Goal: Task Accomplishment & Management: Manage account settings

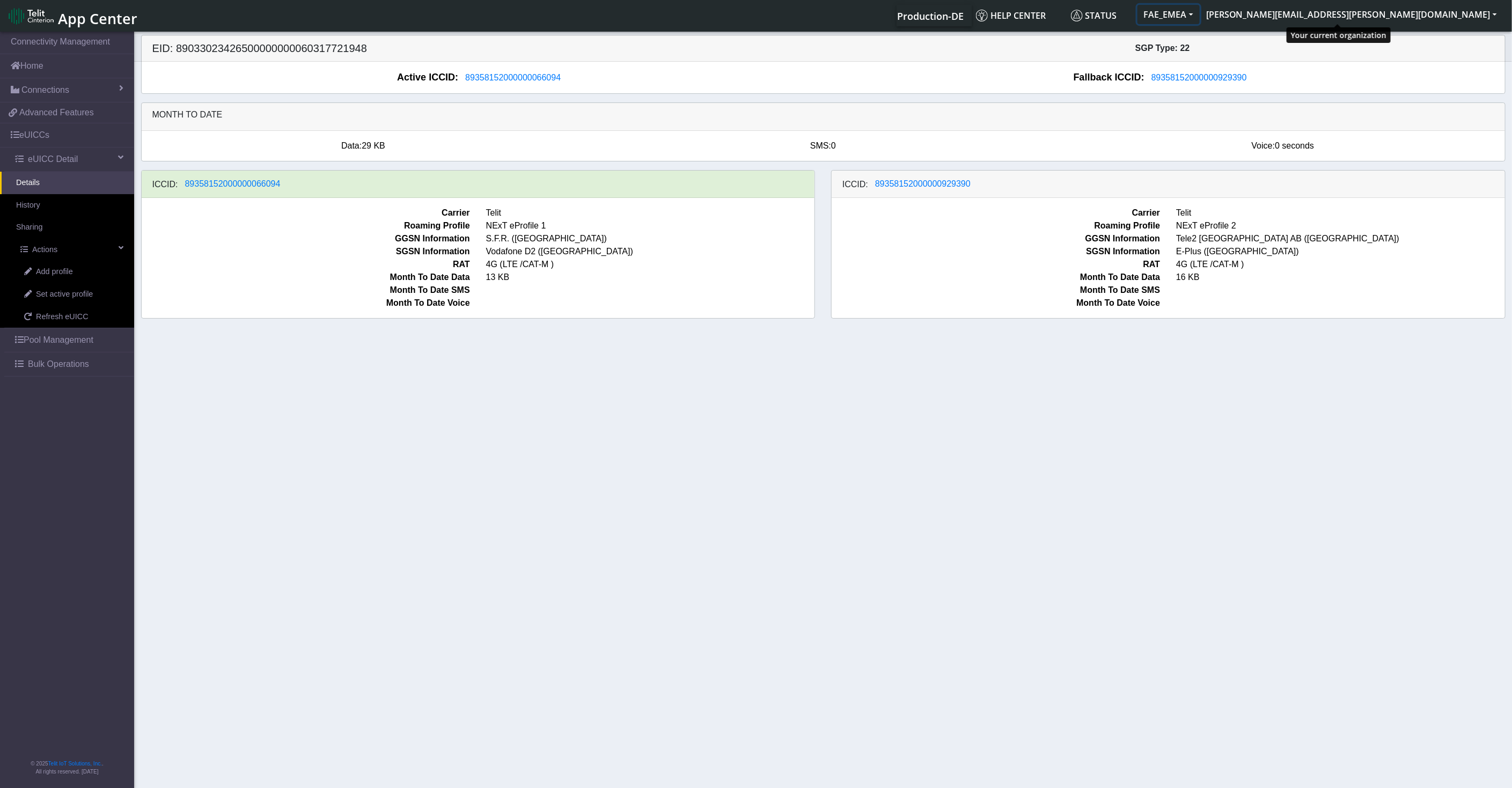
click at [1200, 17] on button "FAE_EMEA" at bounding box center [1168, 14] width 62 height 19
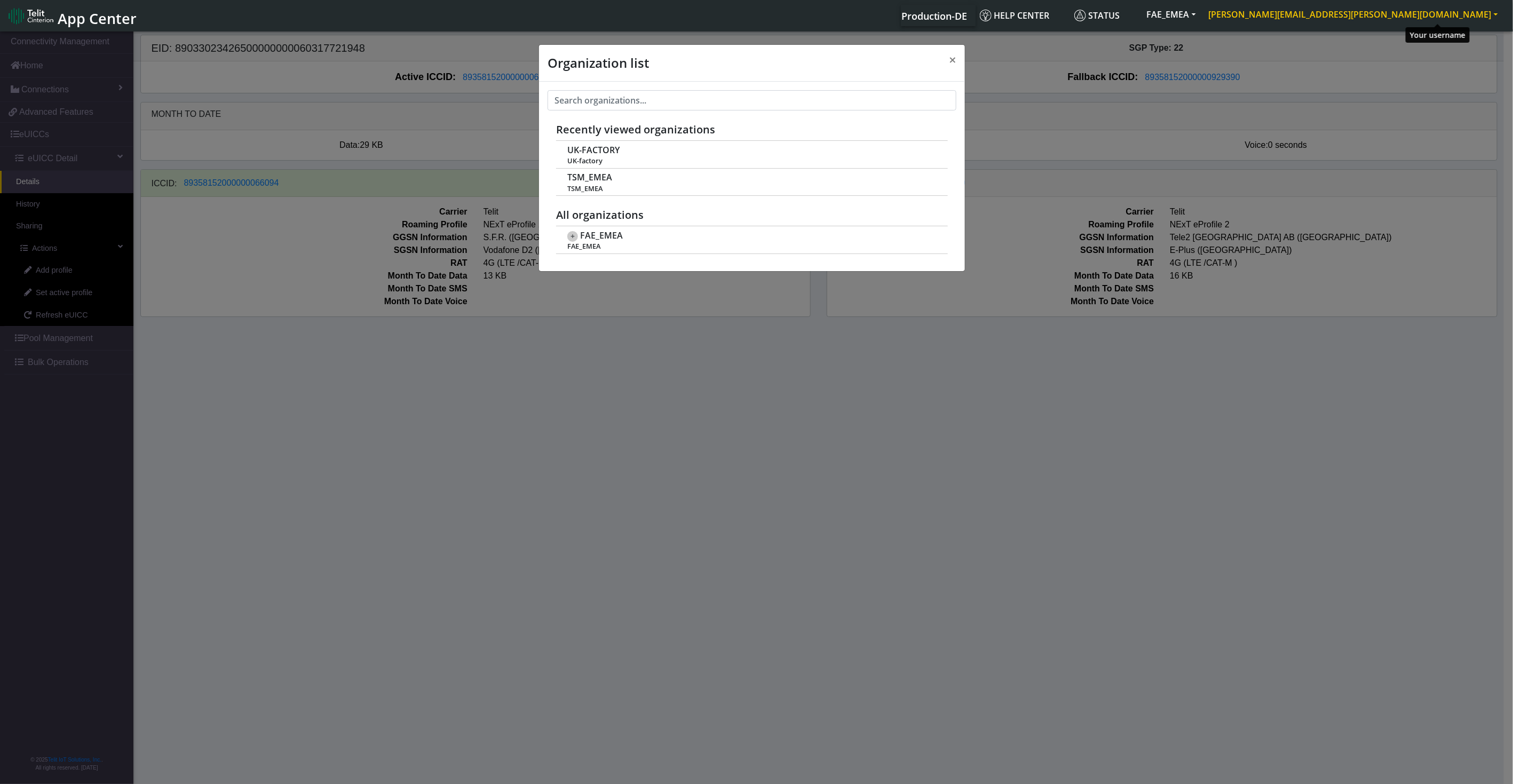
click at [1406, 12] on button "[PERSON_NAME][EMAIL_ADDRESS][PERSON_NAME][DOMAIN_NAME]" at bounding box center [1353, 14] width 302 height 19
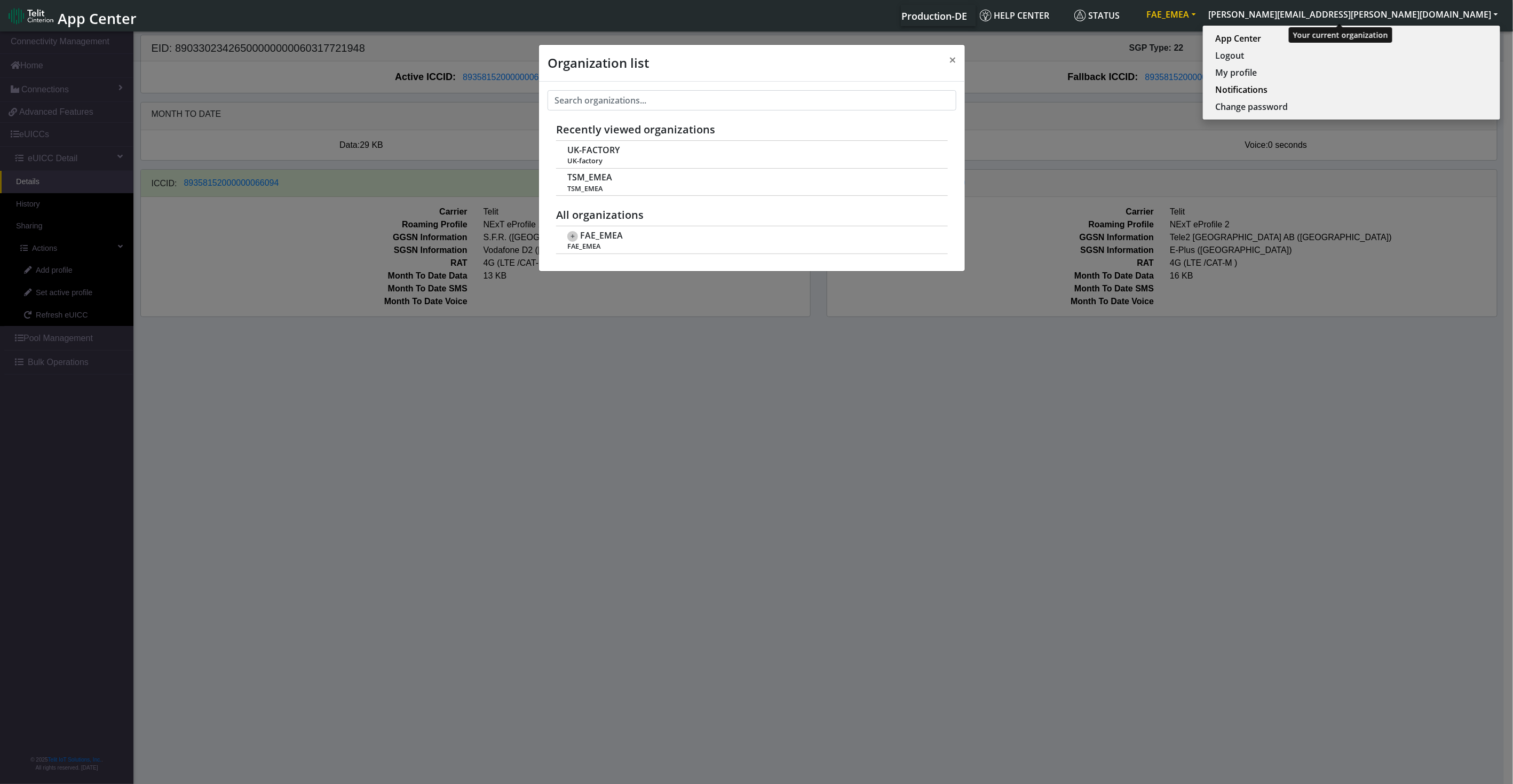
click at [1202, 18] on button "FAE_EMEA" at bounding box center [1171, 14] width 62 height 19
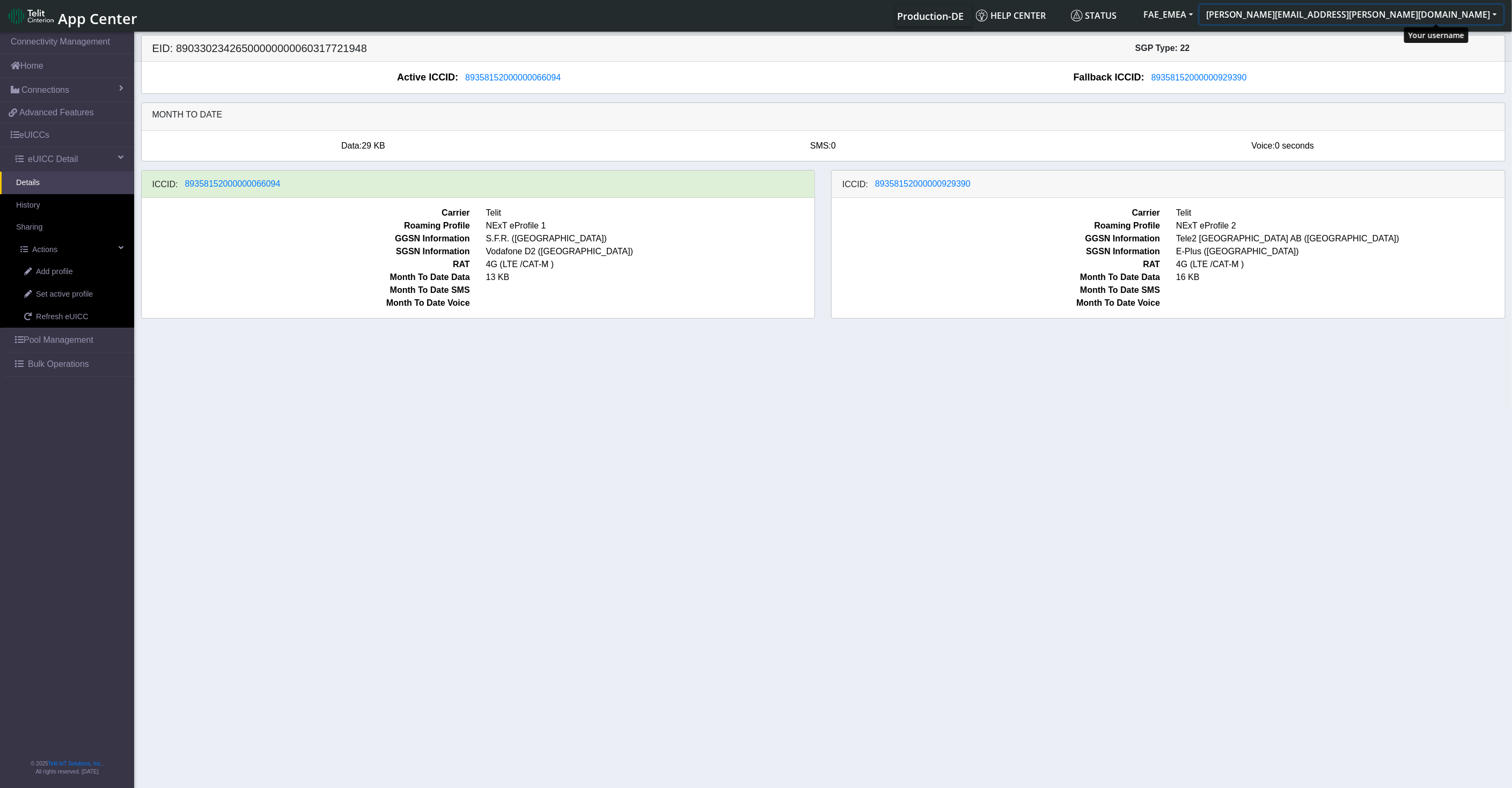
click at [1420, 17] on button "[PERSON_NAME][EMAIL_ADDRESS][PERSON_NAME][DOMAIN_NAME]" at bounding box center [1351, 14] width 303 height 19
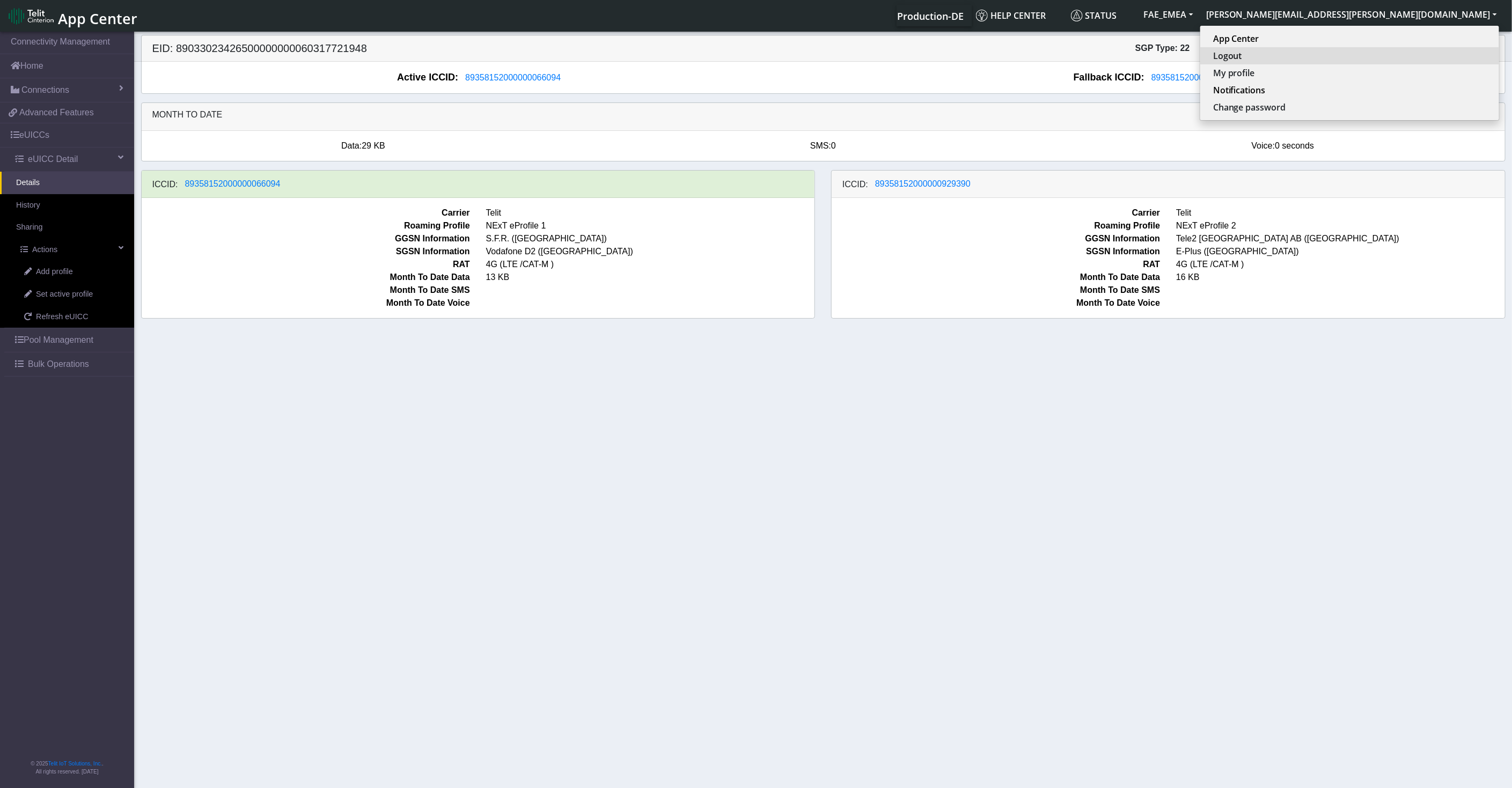
click at [1412, 61] on button "Logout" at bounding box center [1350, 55] width 299 height 17
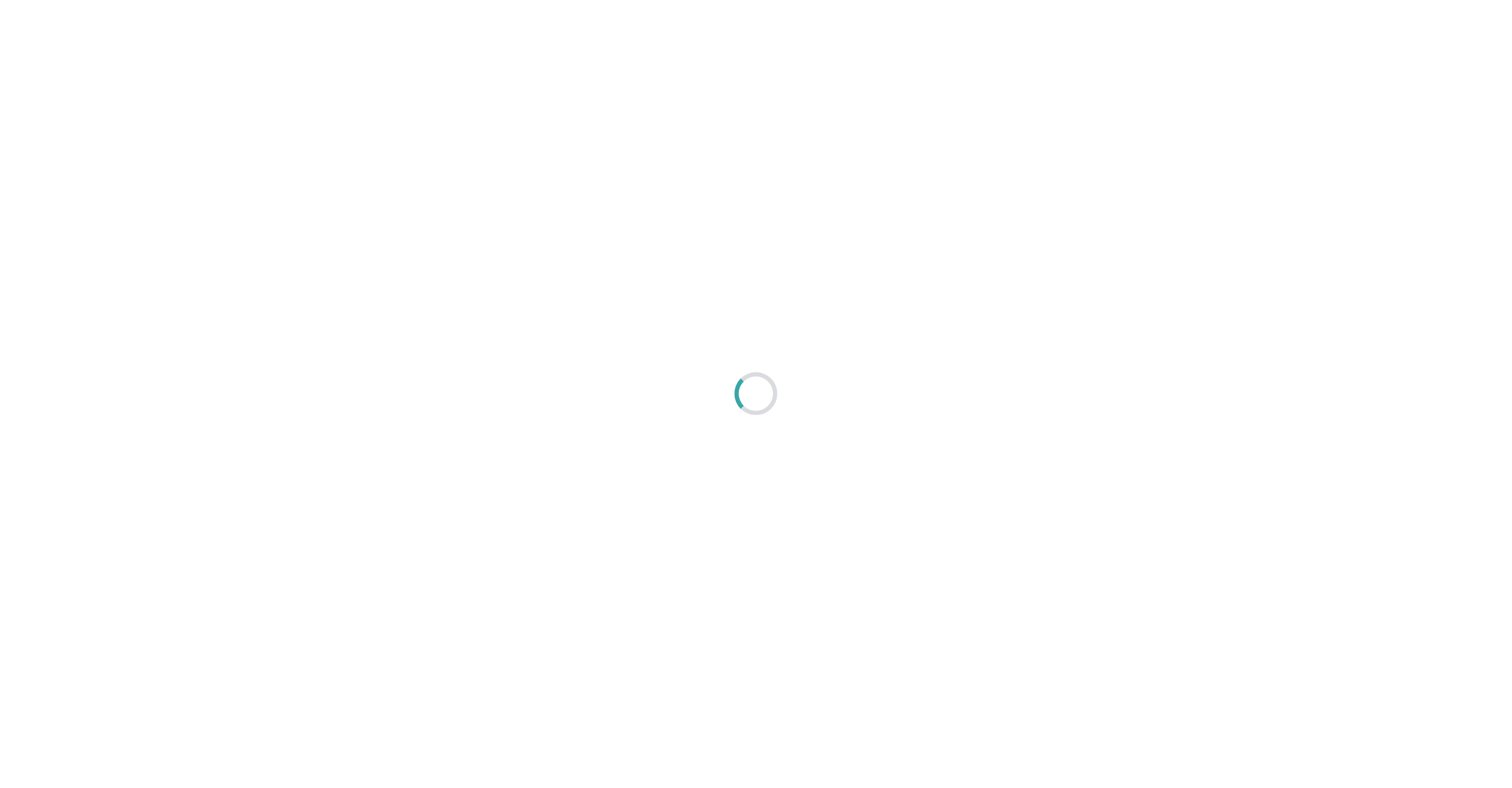
click at [540, 196] on div at bounding box center [756, 394] width 1512 height 788
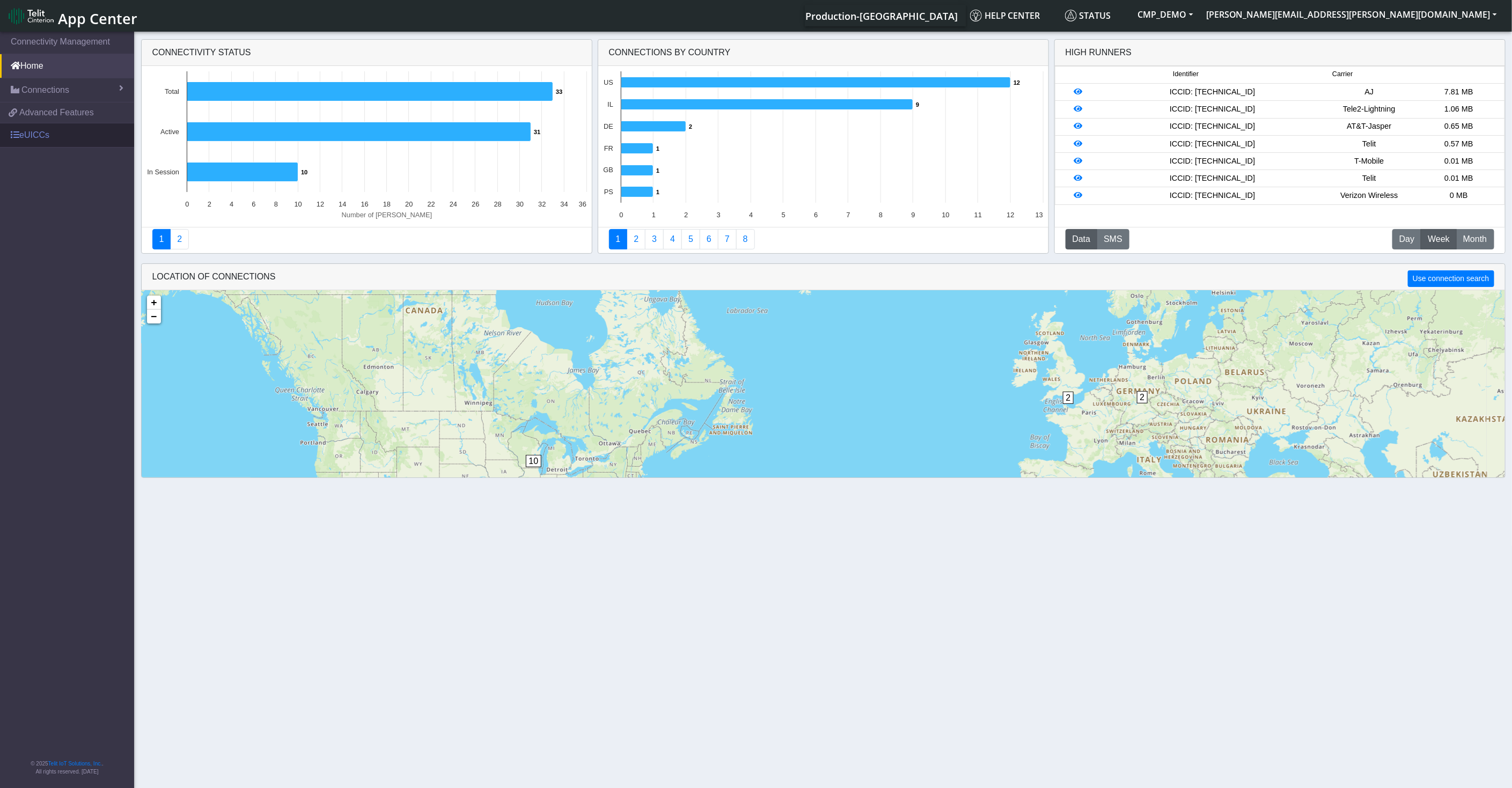
click at [73, 140] on link "eUICCs" at bounding box center [67, 135] width 134 height 24
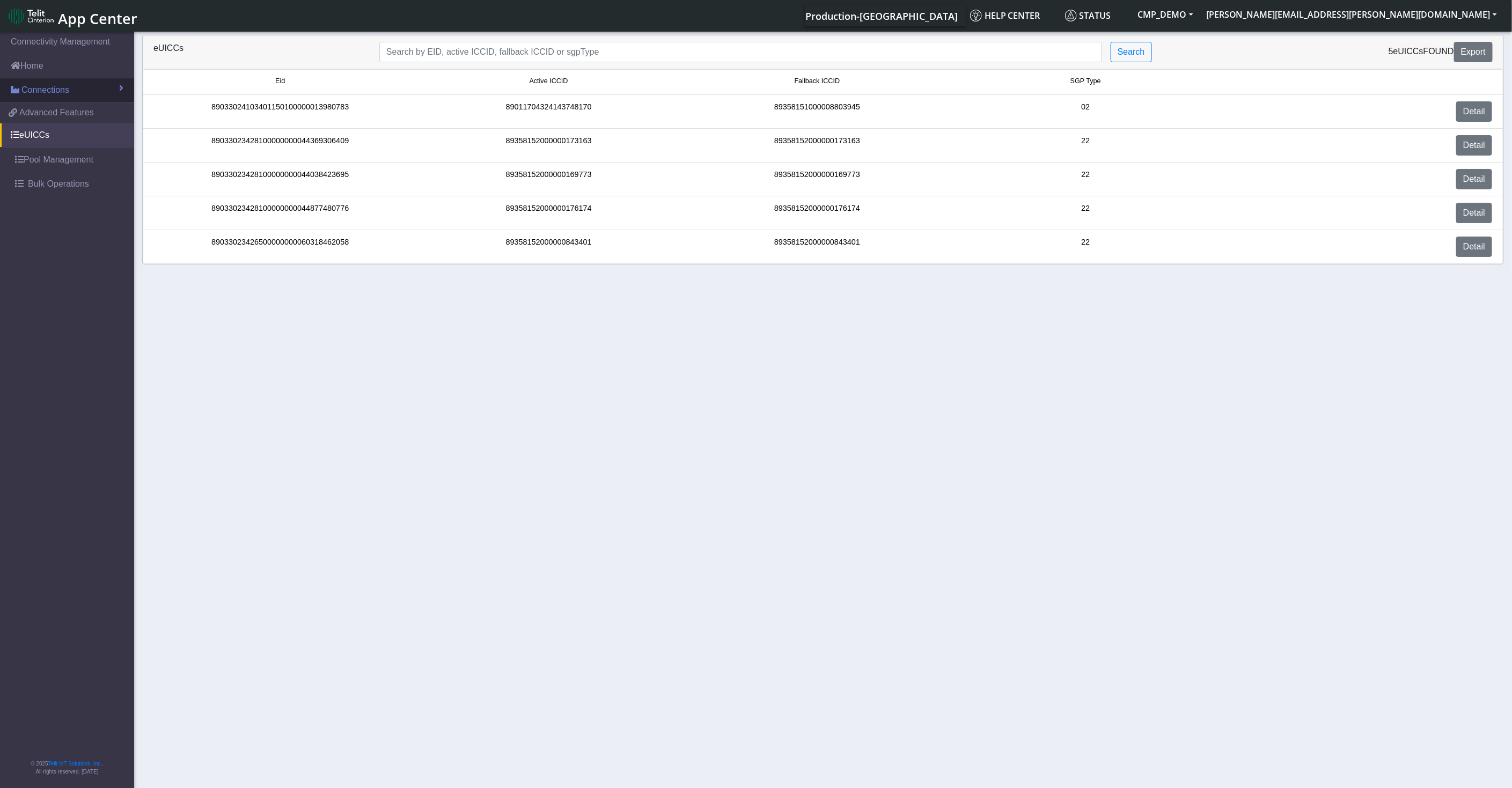
click at [66, 97] on link "Connections" at bounding box center [67, 90] width 134 height 24
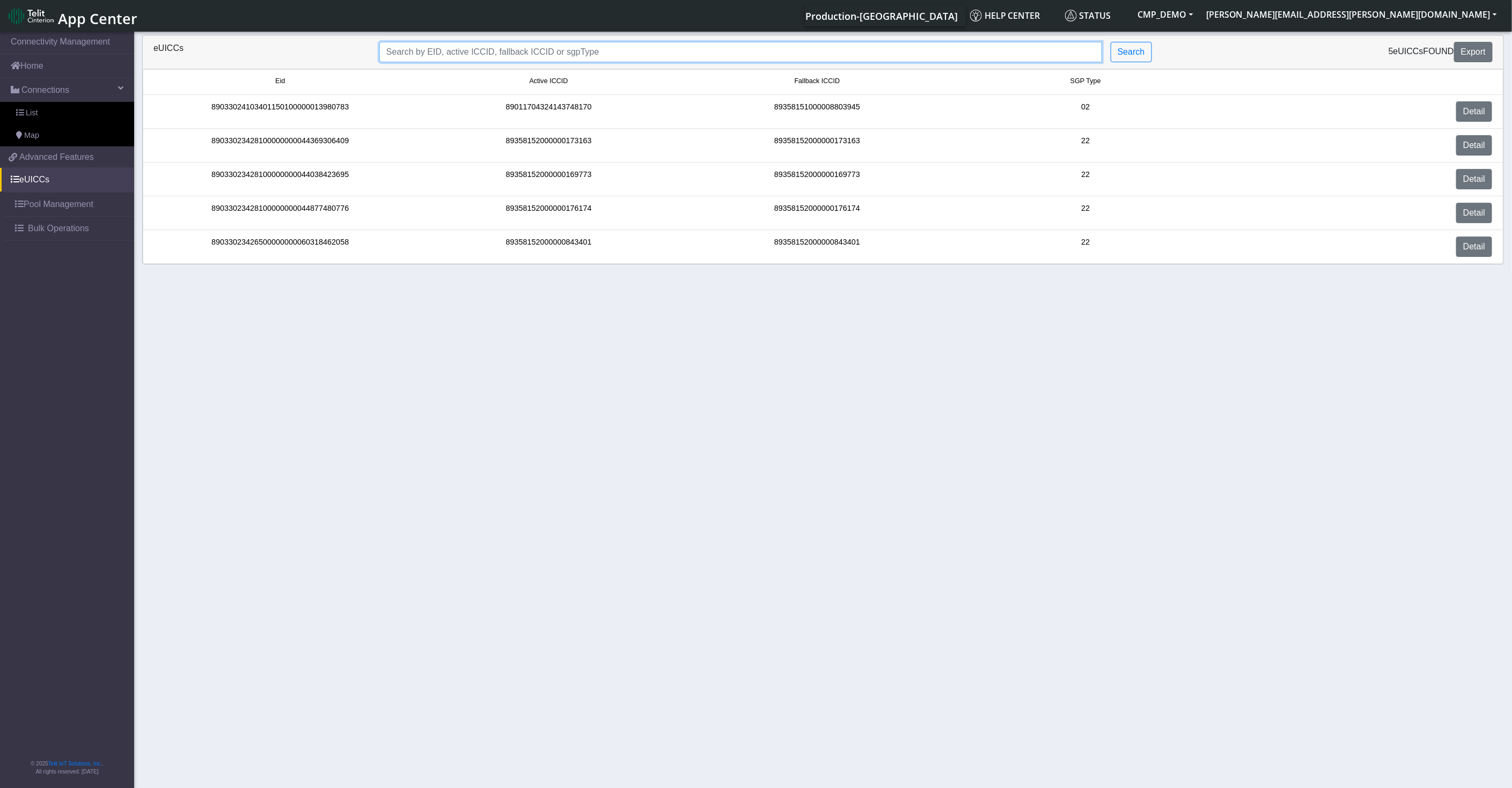
click at [495, 54] on input "Search..." at bounding box center [740, 52] width 723 height 21
paste input "89033023426500000000060317721948"
type input "89033023426500000000060317721948"
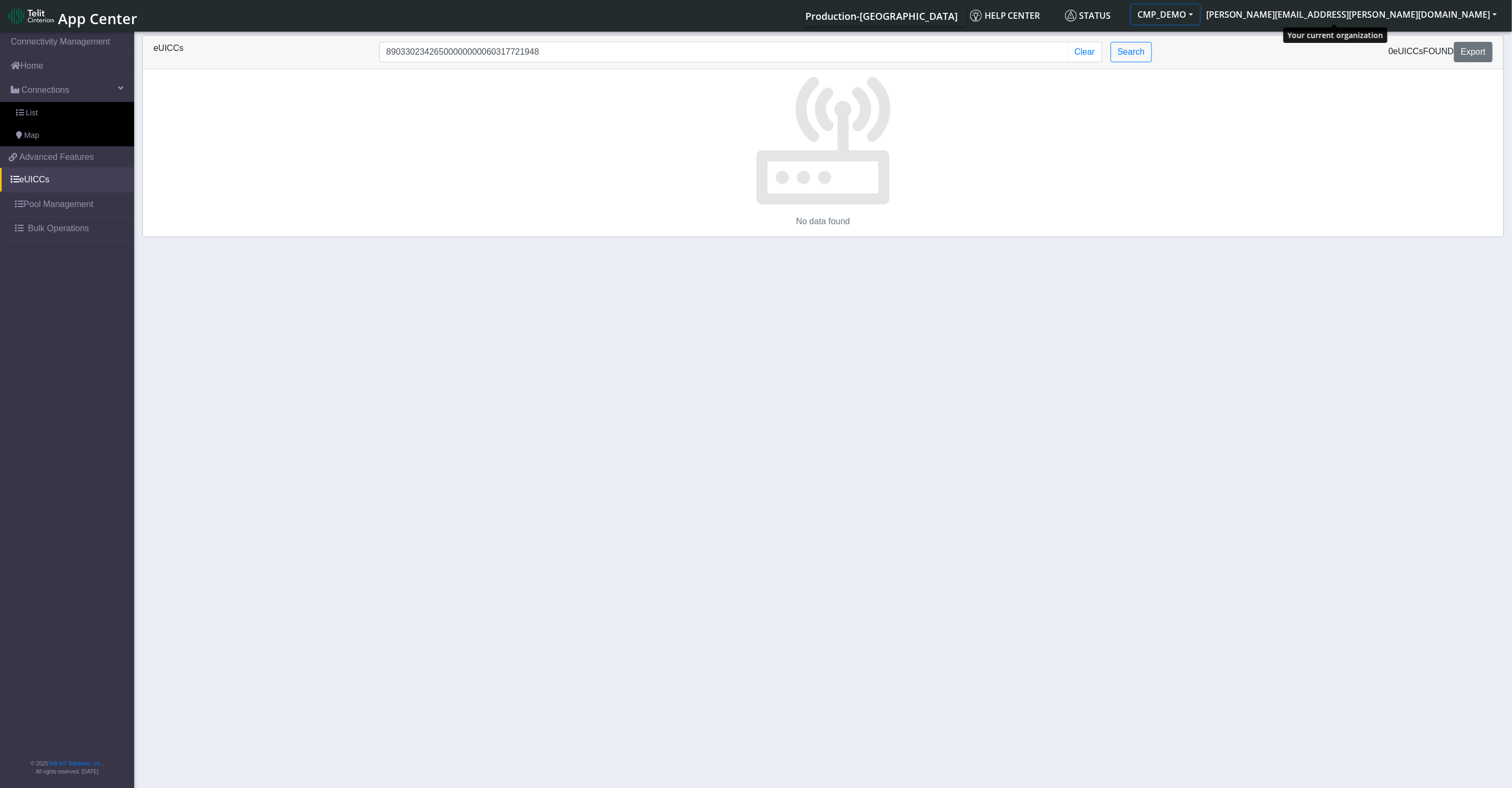
click at [1200, 17] on button "CMP_DEMO" at bounding box center [1165, 14] width 68 height 19
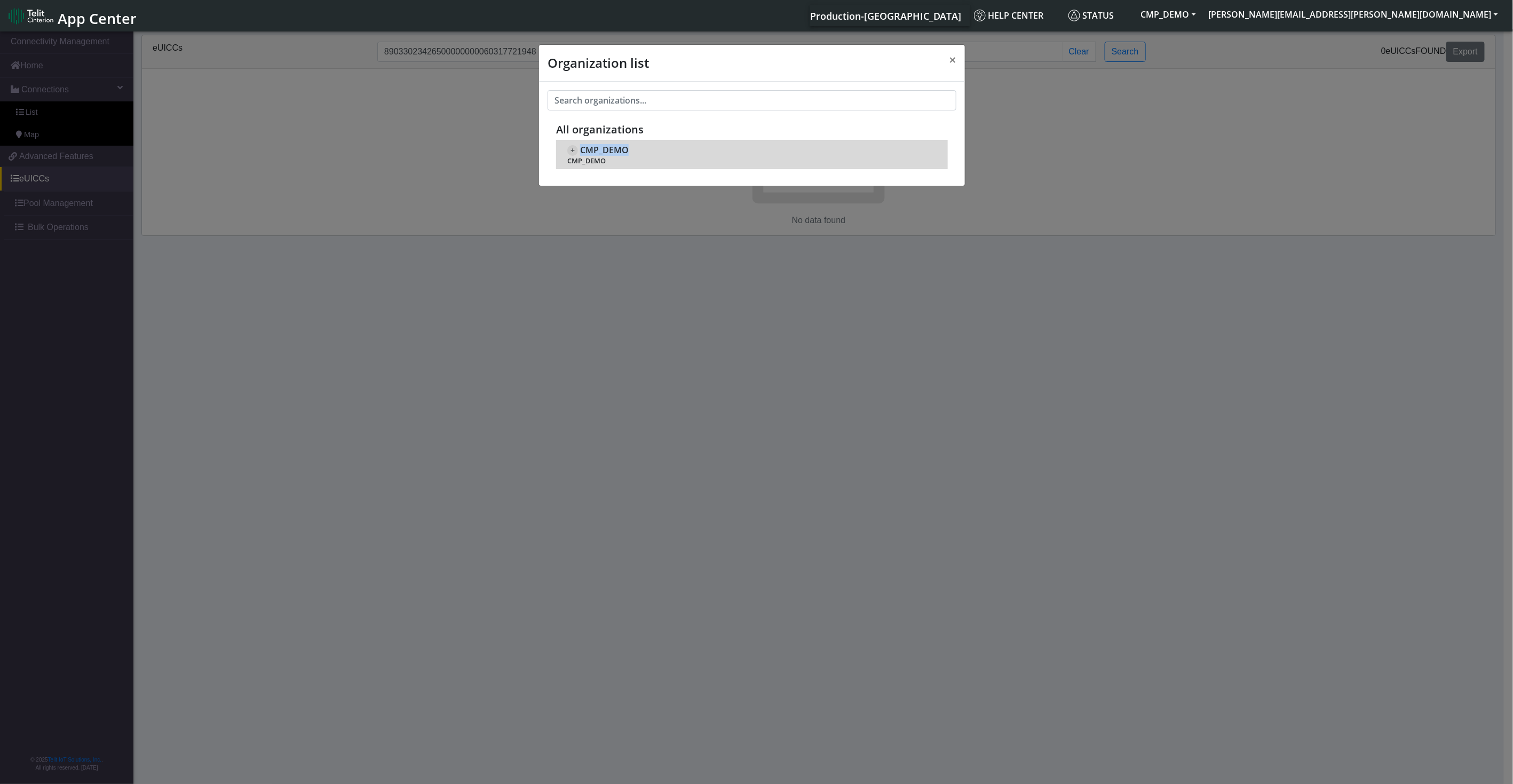
drag, startPoint x: 634, startPoint y: 150, endPoint x: 581, endPoint y: 150, distance: 53.0
click at [581, 150] on div "+ CMP_DEMO CMP_DEMO" at bounding box center [752, 154] width 369 height 22
copy span "CMP_DEMO"
click at [1130, 153] on div "Organization list × All organizations + CMP_DEMO CMP_DEMO CMP_DEMO_EYAL CMP_Dem…" at bounding box center [757, 408] width 1513 height 758
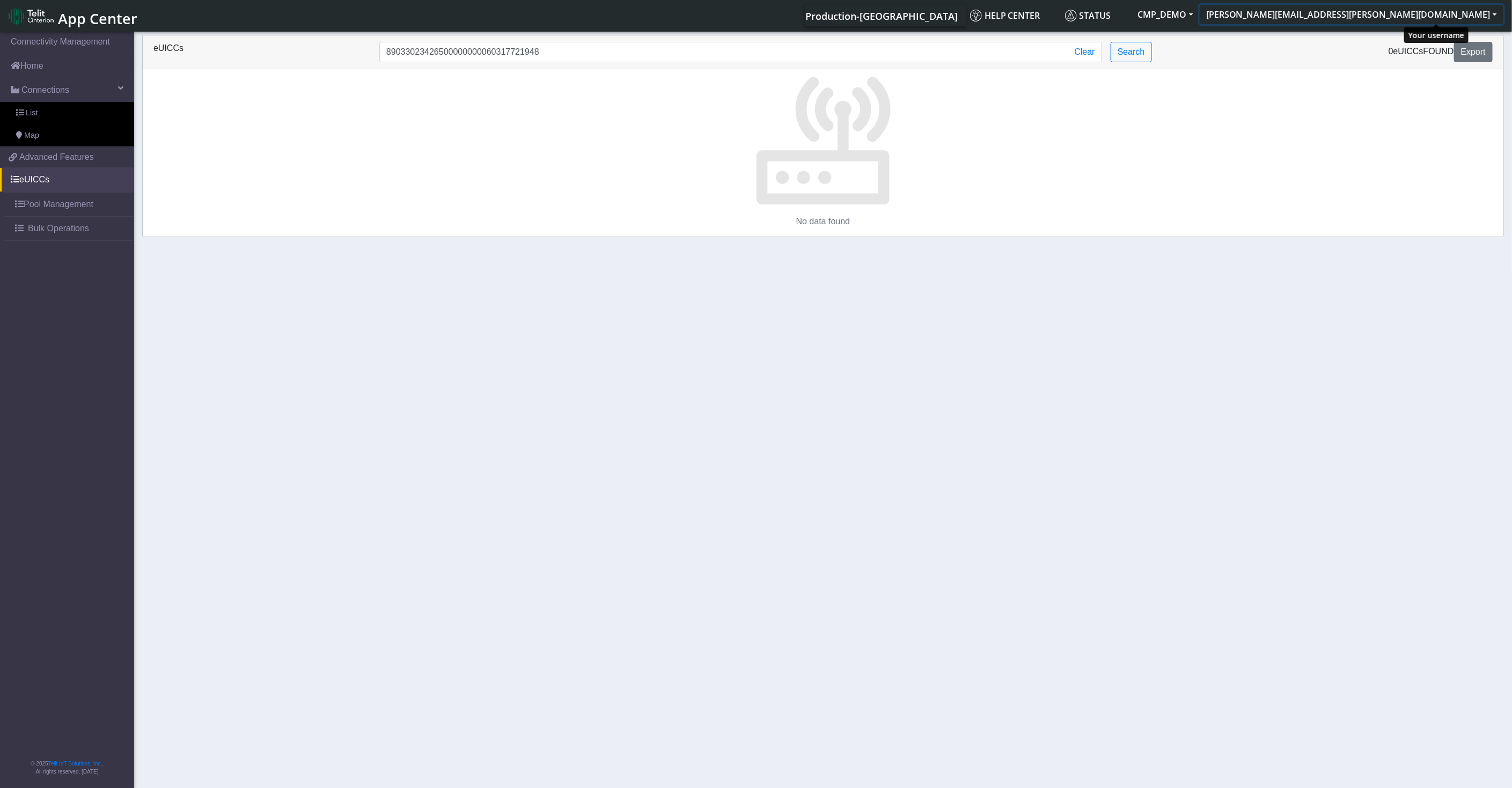
click at [1405, 22] on button "[PERSON_NAME][EMAIL_ADDRESS][PERSON_NAME][DOMAIN_NAME]" at bounding box center [1351, 14] width 303 height 19
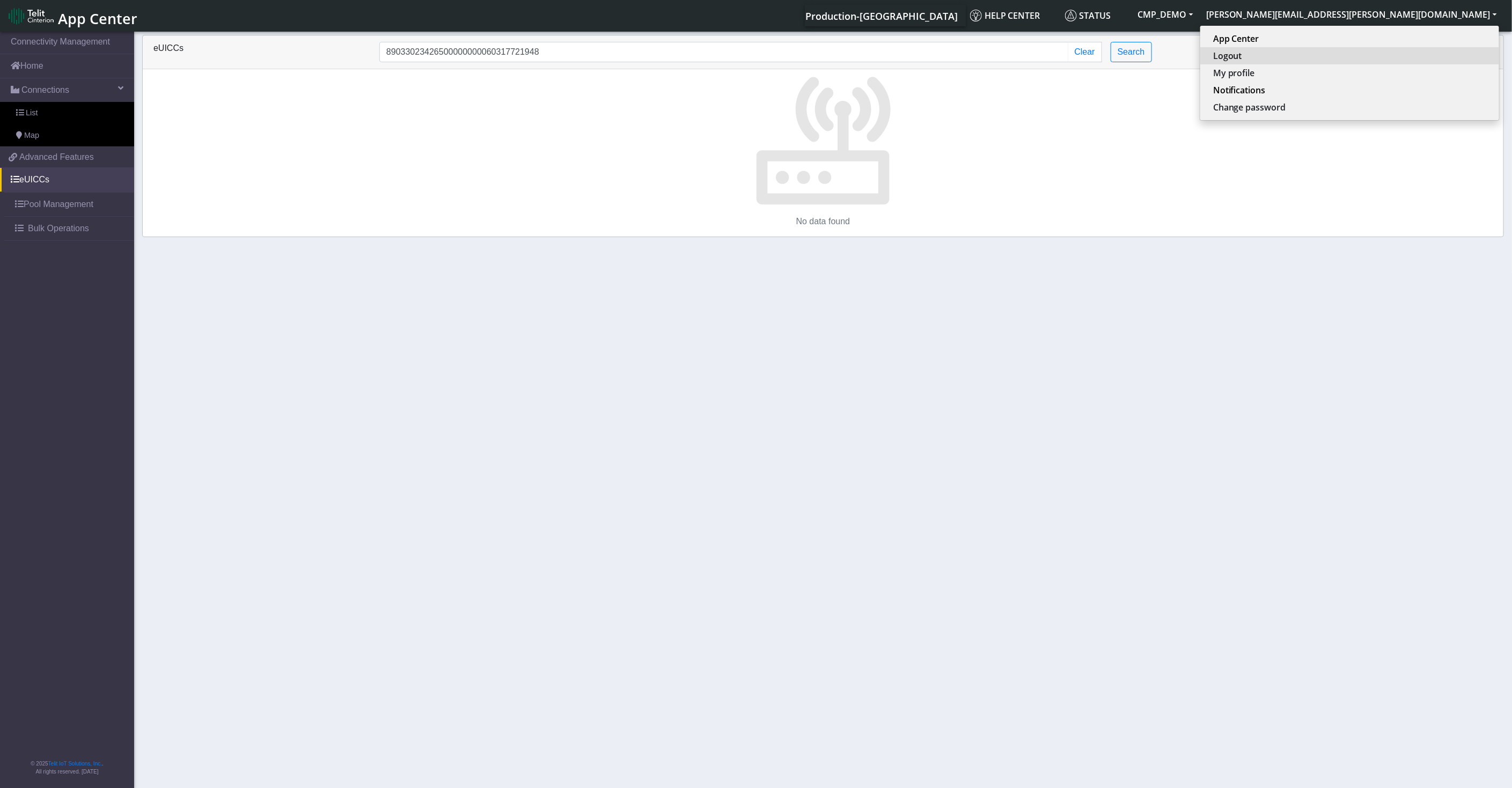
drag, startPoint x: 1392, startPoint y: 52, endPoint x: 1390, endPoint y: 60, distance: 8.2
click at [1390, 60] on button "Logout" at bounding box center [1350, 55] width 299 height 17
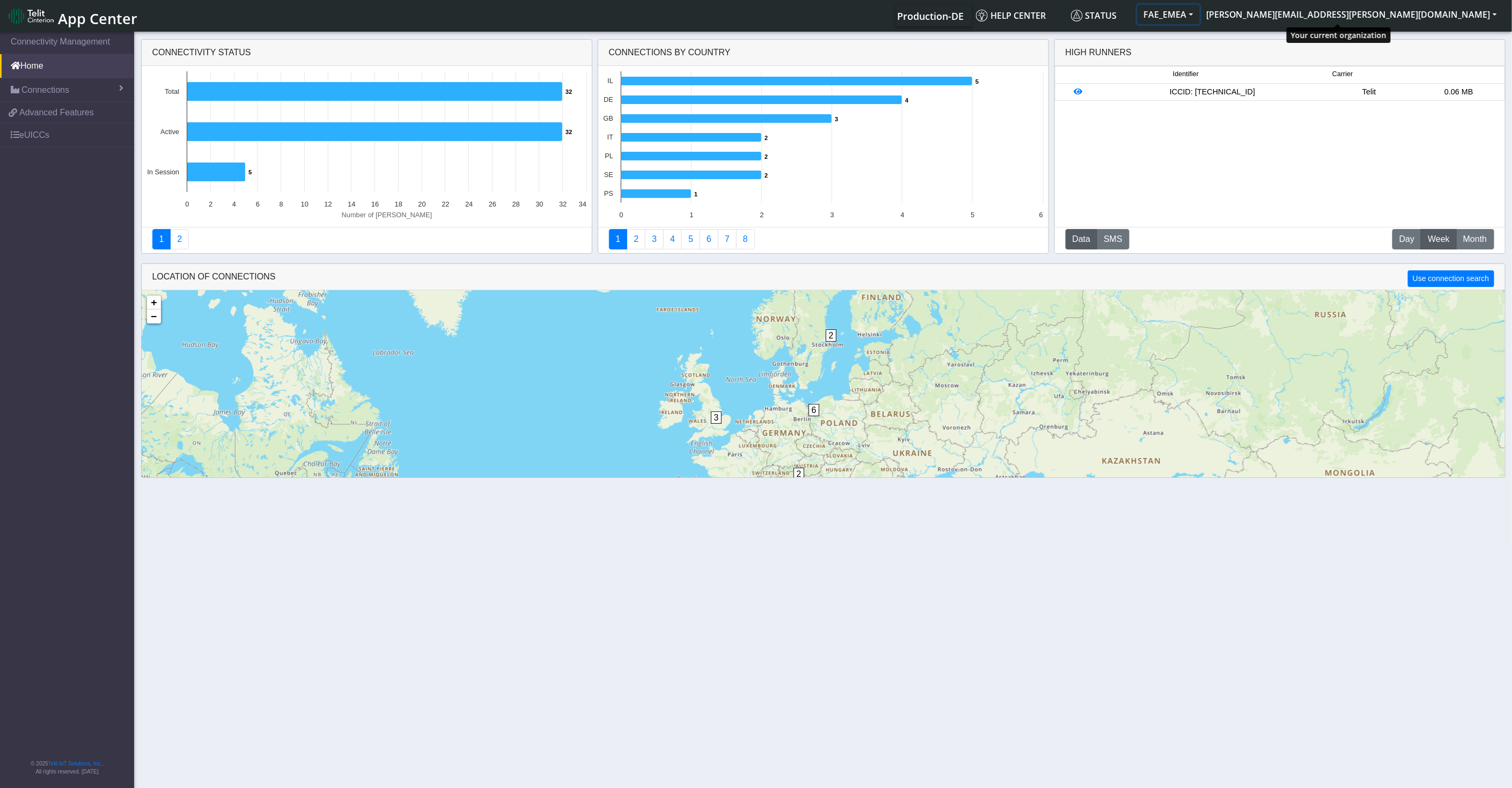
click at [1200, 18] on button "FAE_EMEA" at bounding box center [1168, 14] width 62 height 19
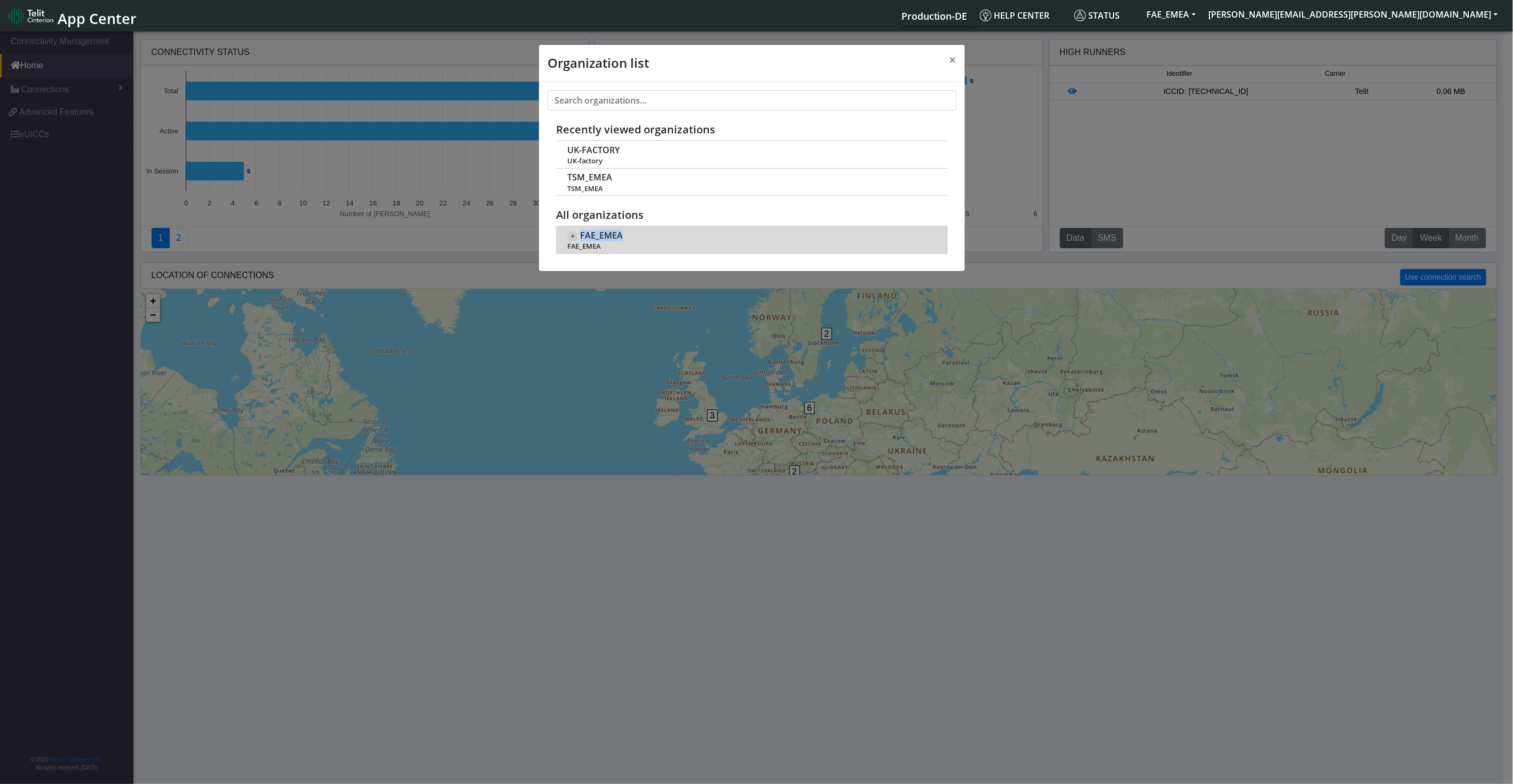
drag, startPoint x: 631, startPoint y: 235, endPoint x: 581, endPoint y: 234, distance: 50.0
click at [581, 234] on div "+ FAE_EMEA FAE_EMEA" at bounding box center [752, 240] width 369 height 22
copy span "FAE_EMEA"
click at [951, 59] on span "×" at bounding box center [953, 59] width 8 height 18
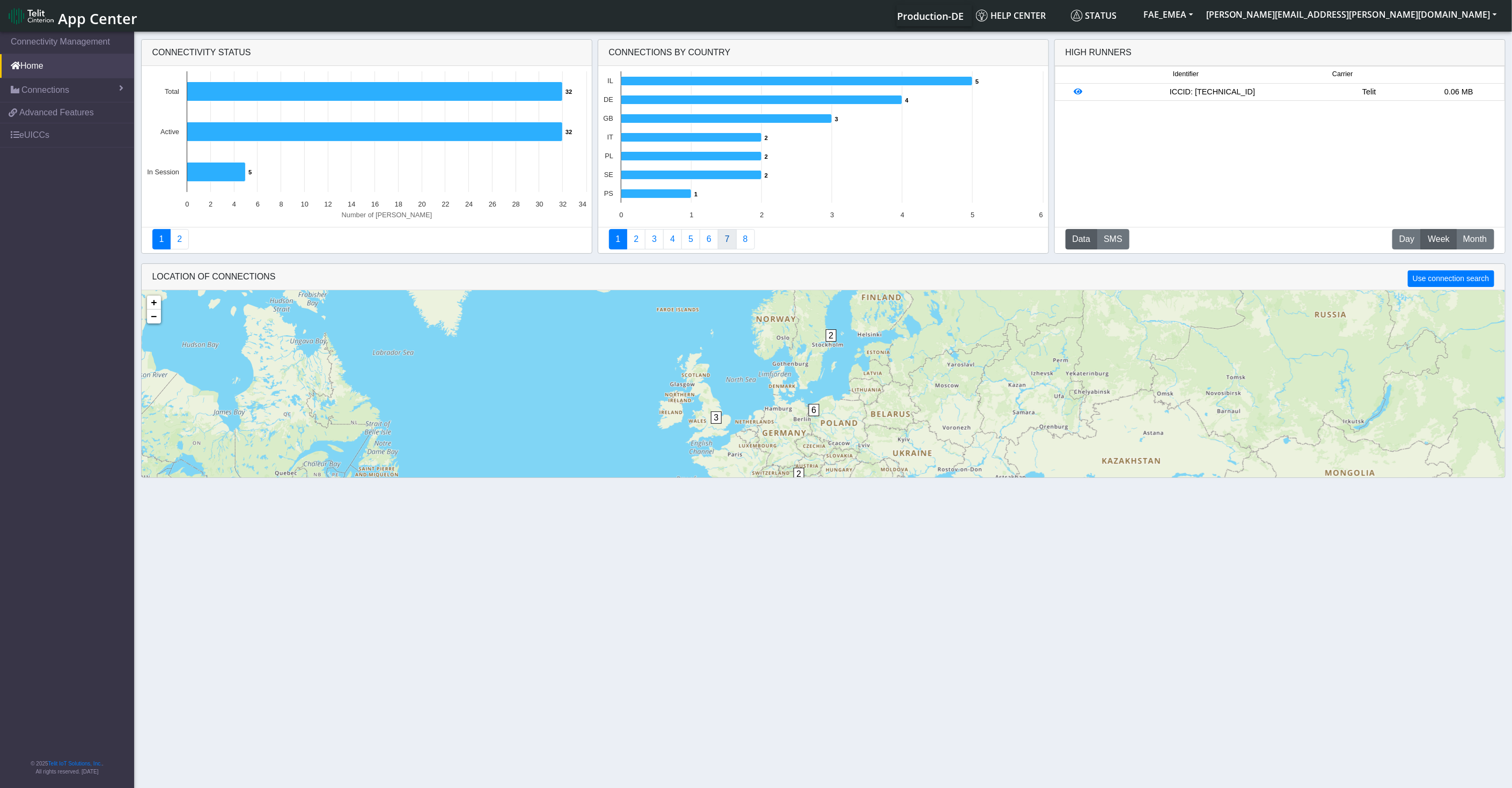
click at [719, 237] on link "7" at bounding box center [727, 239] width 19 height 21
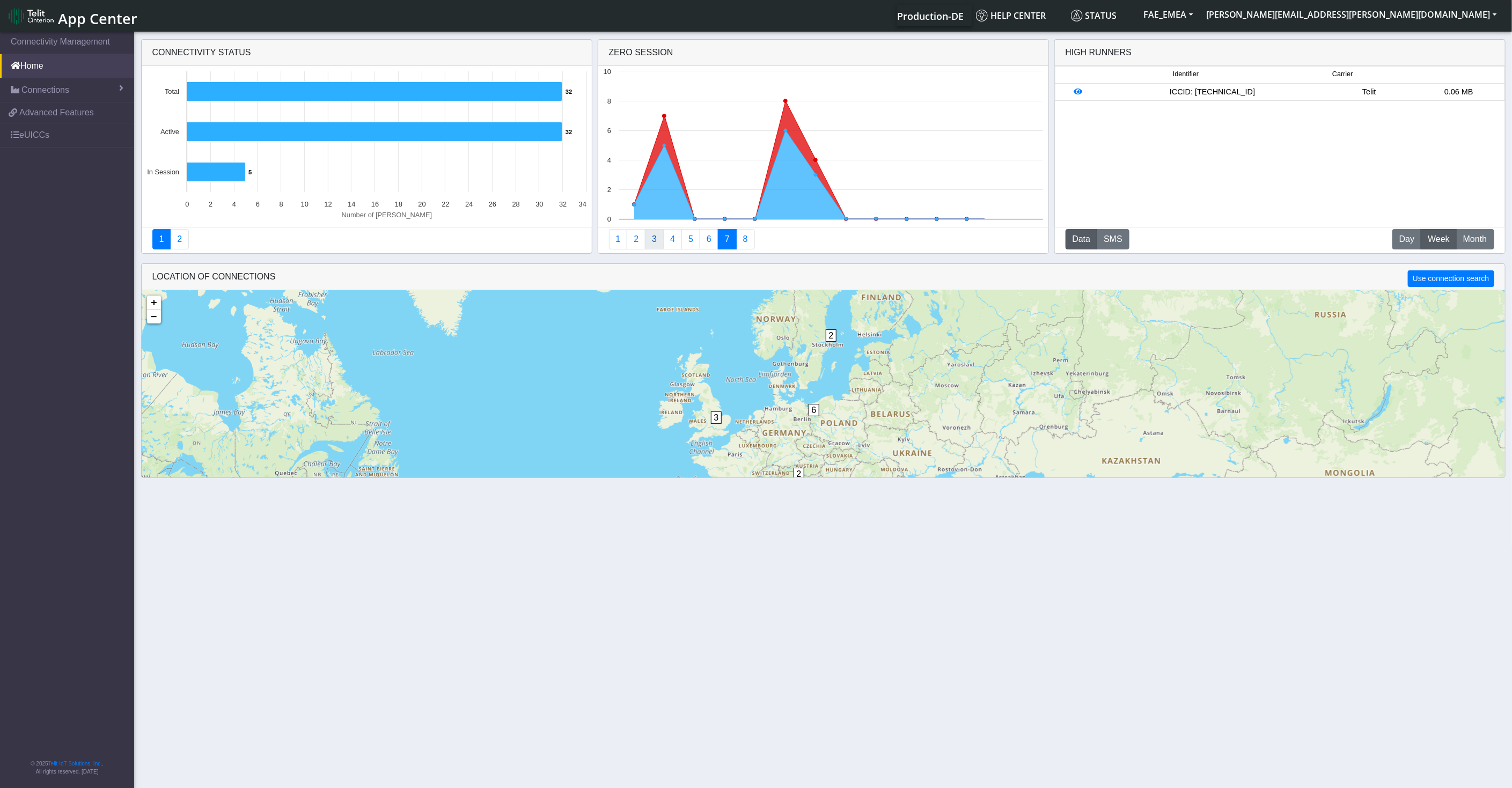
click at [660, 238] on link "3" at bounding box center [654, 239] width 19 height 21
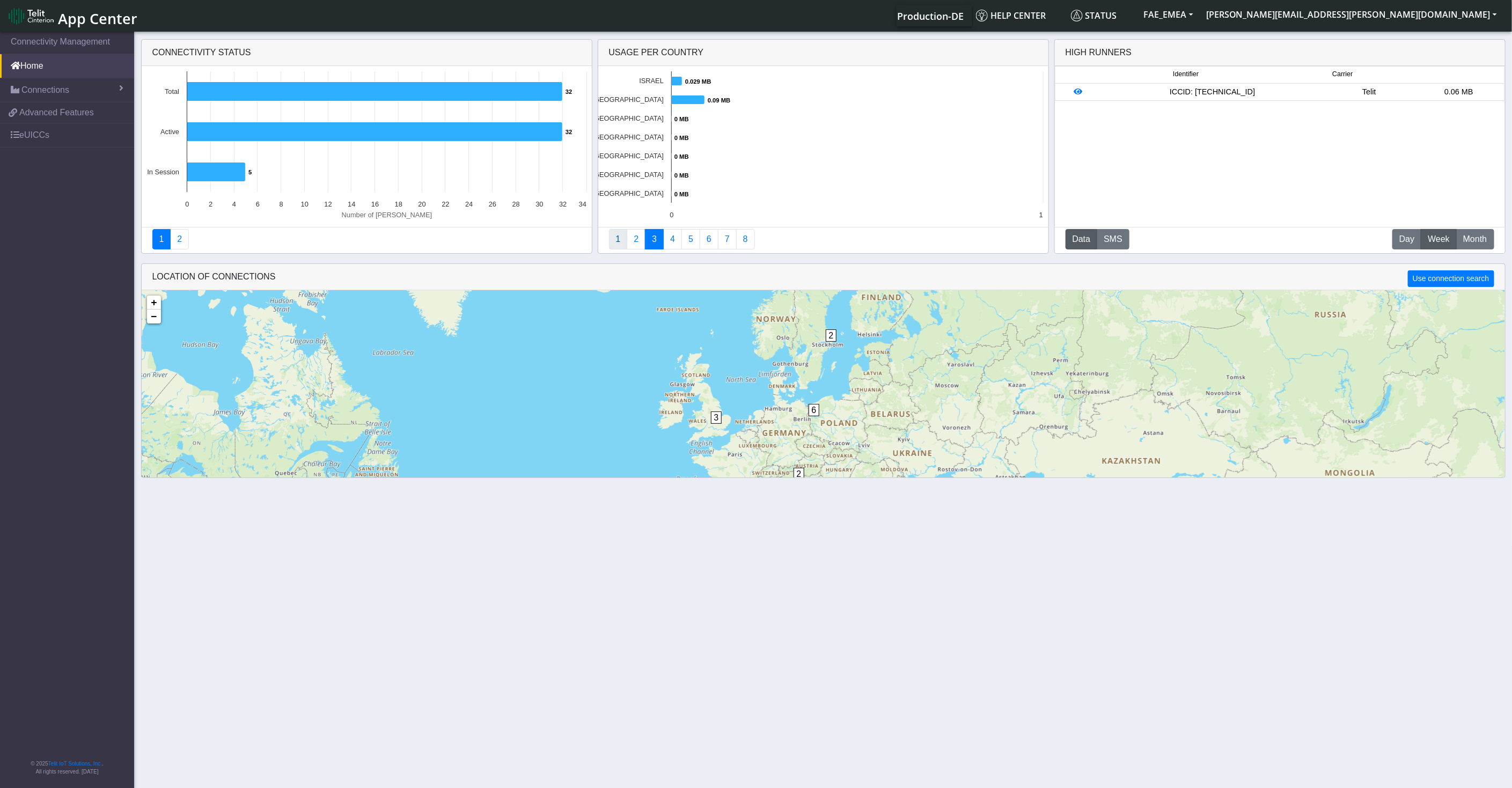
click at [611, 241] on link "1" at bounding box center [618, 239] width 19 height 21
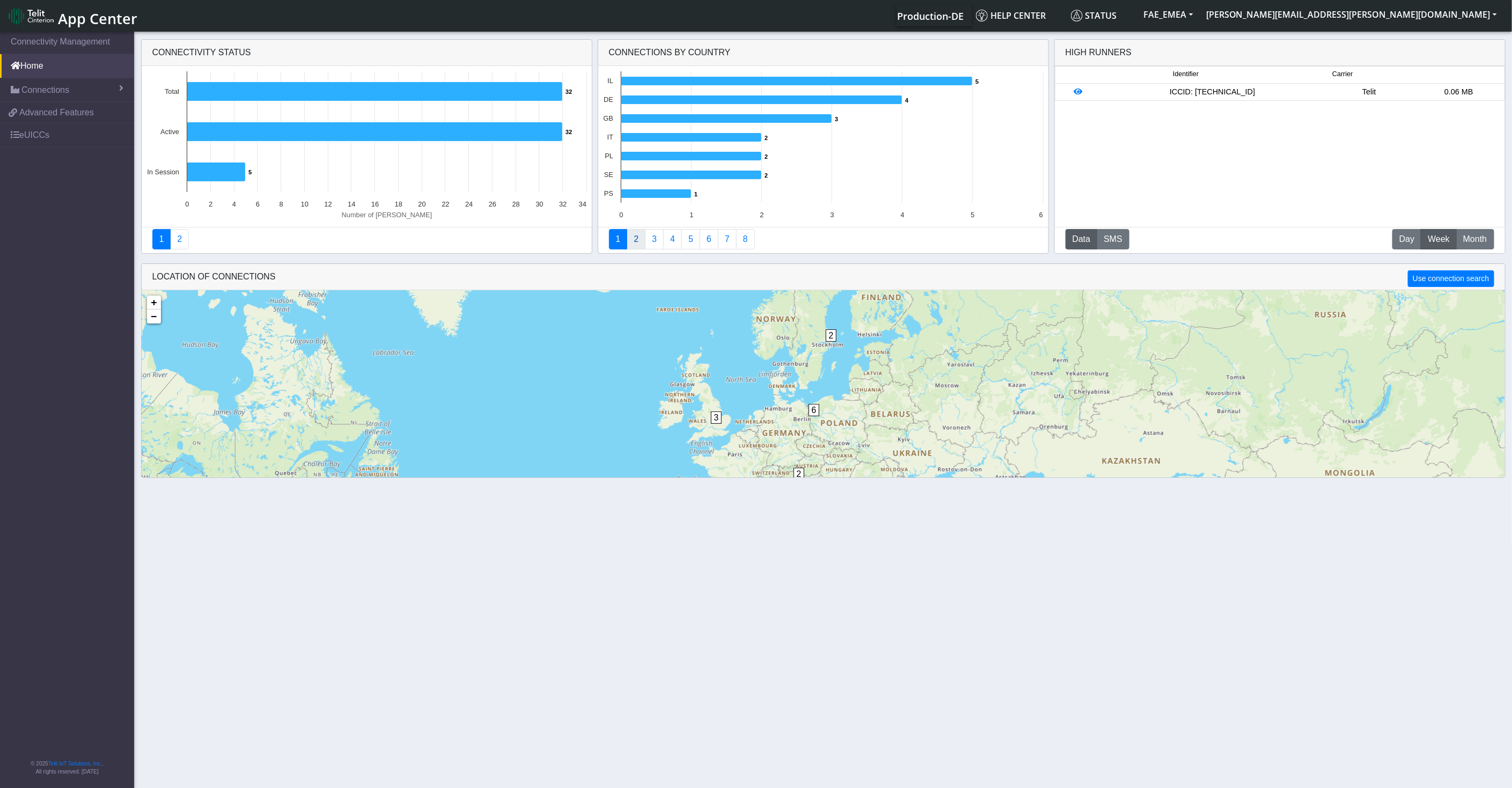
click at [634, 240] on link "2" at bounding box center [636, 239] width 19 height 21
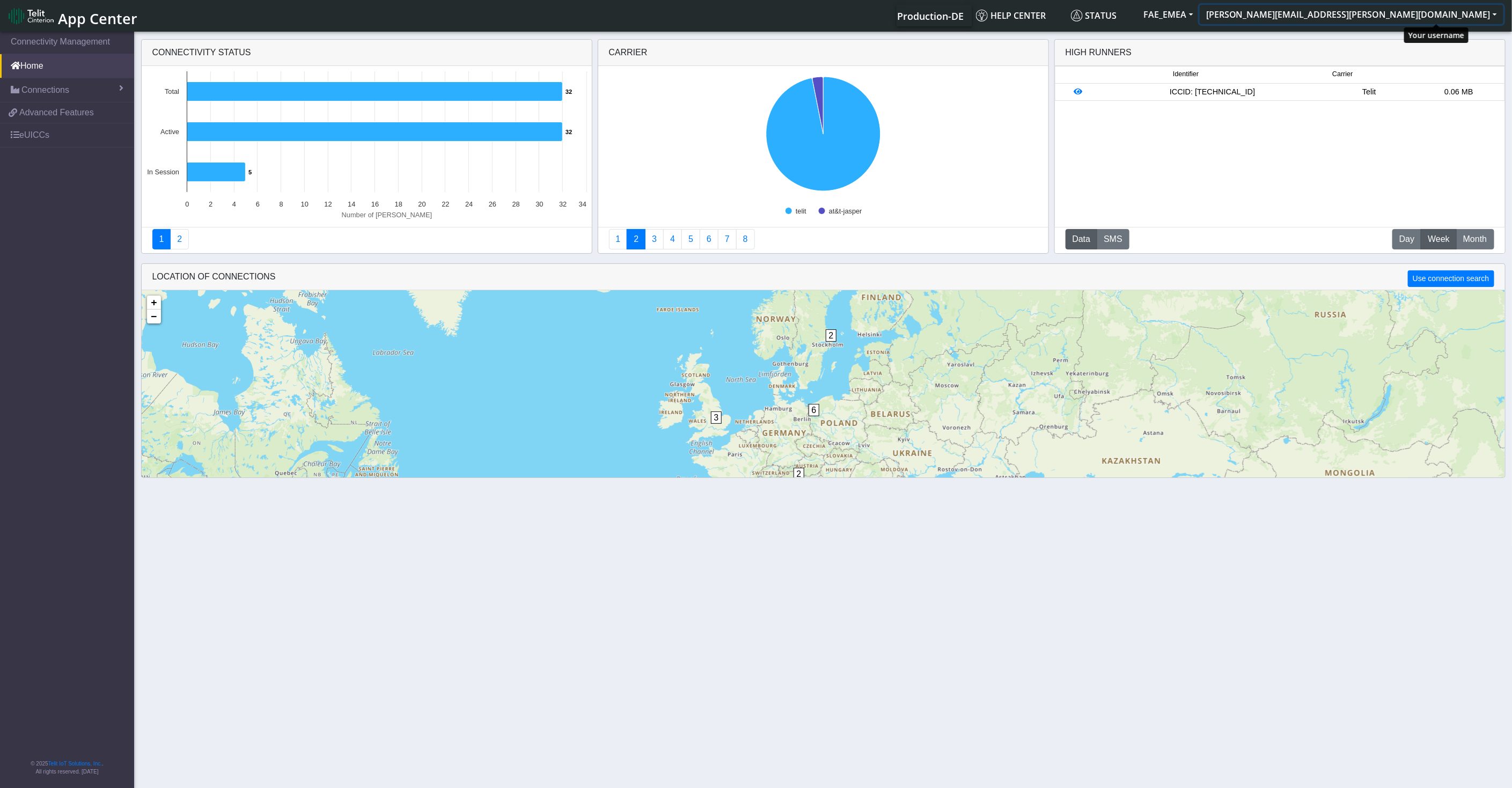
click at [1433, 21] on button "[PERSON_NAME][EMAIL_ADDRESS][PERSON_NAME][DOMAIN_NAME]" at bounding box center [1351, 14] width 303 height 19
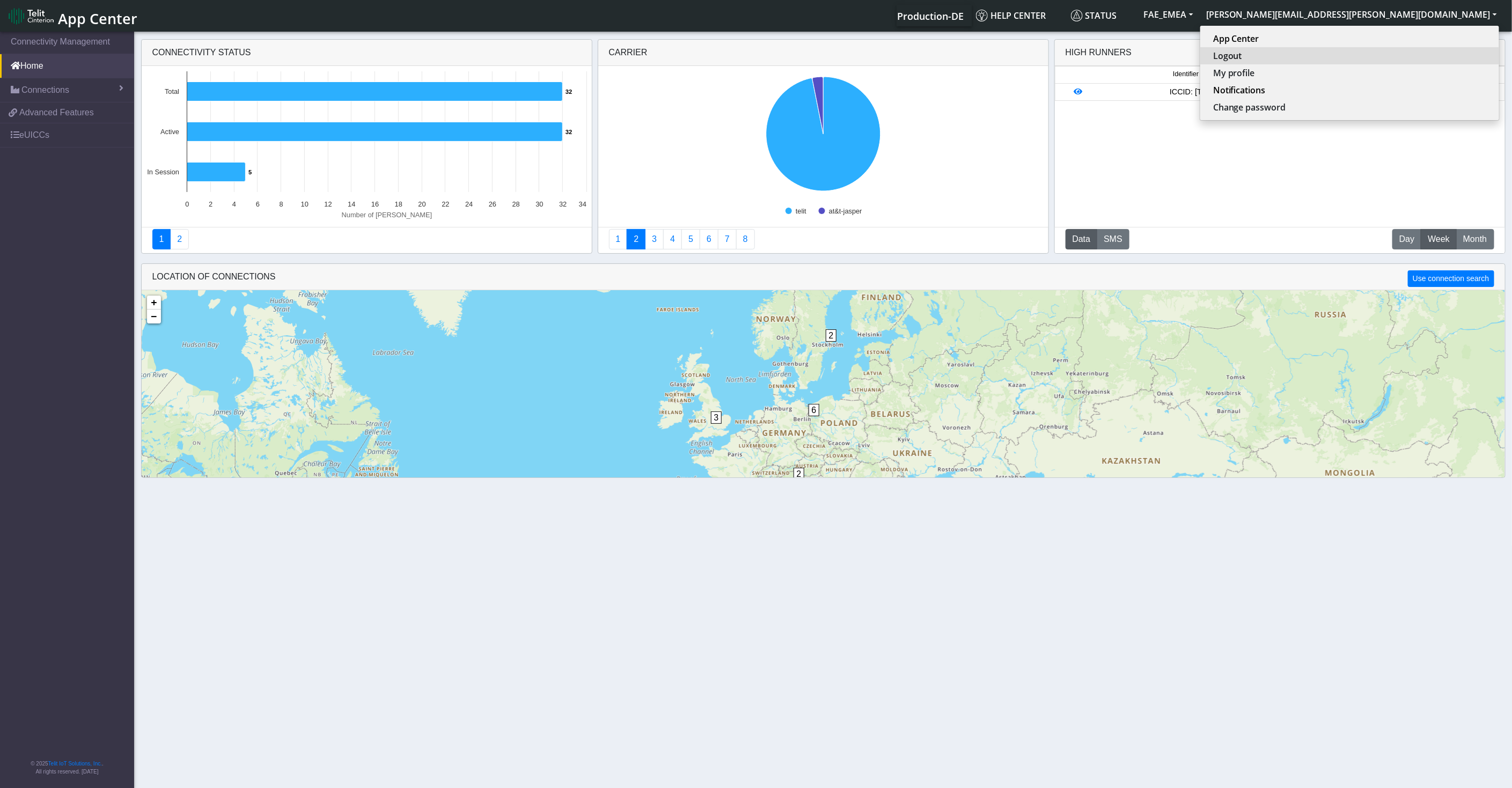
click at [1415, 61] on button "Logout" at bounding box center [1350, 55] width 299 height 17
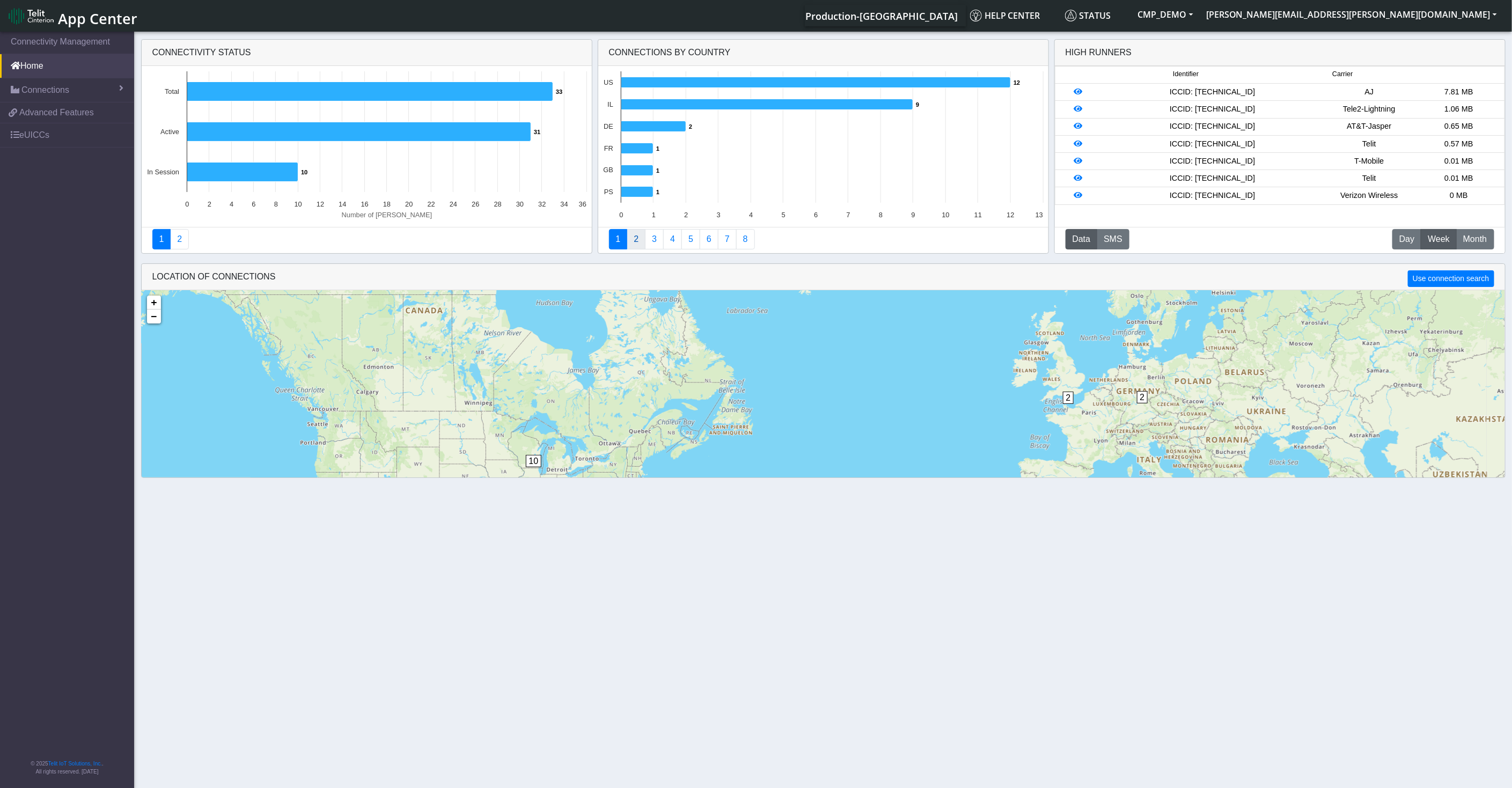
click at [634, 234] on link "2" at bounding box center [636, 239] width 19 height 21
